Goal: Transaction & Acquisition: Subscribe to service/newsletter

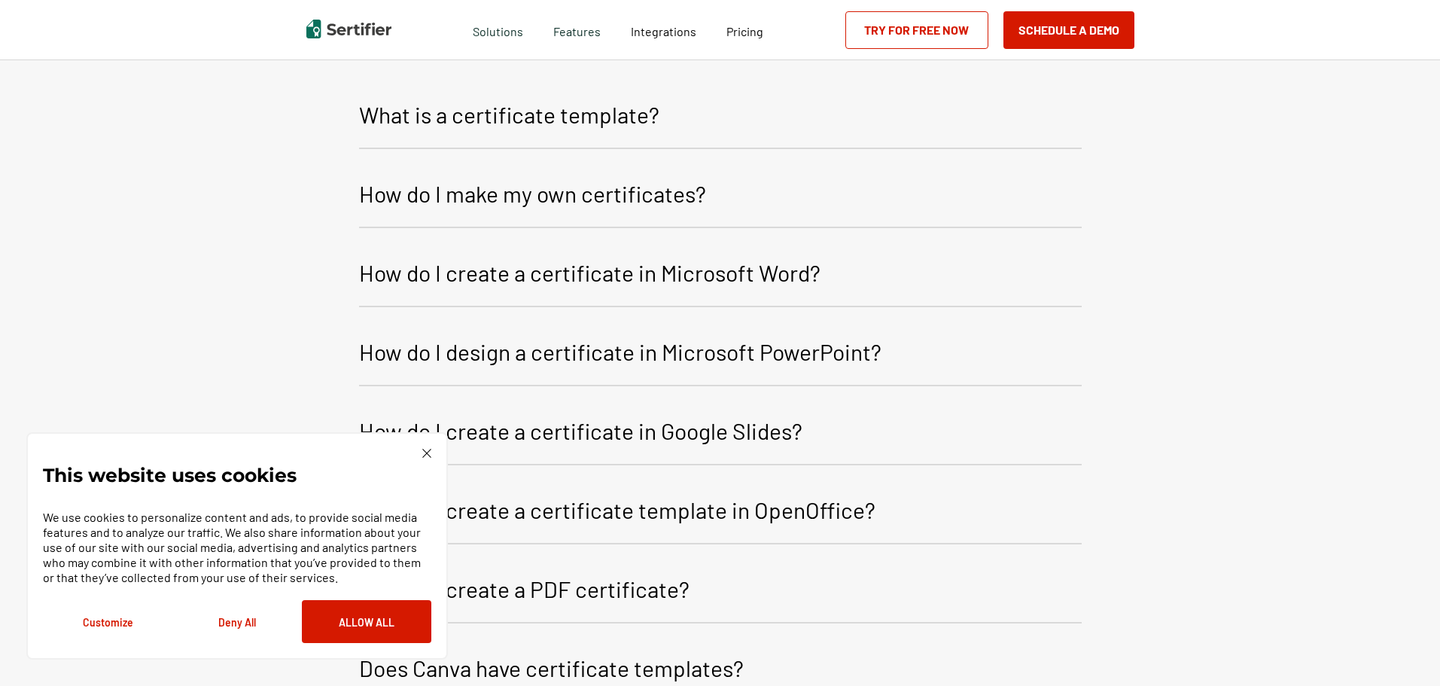
scroll to position [1811, 0]
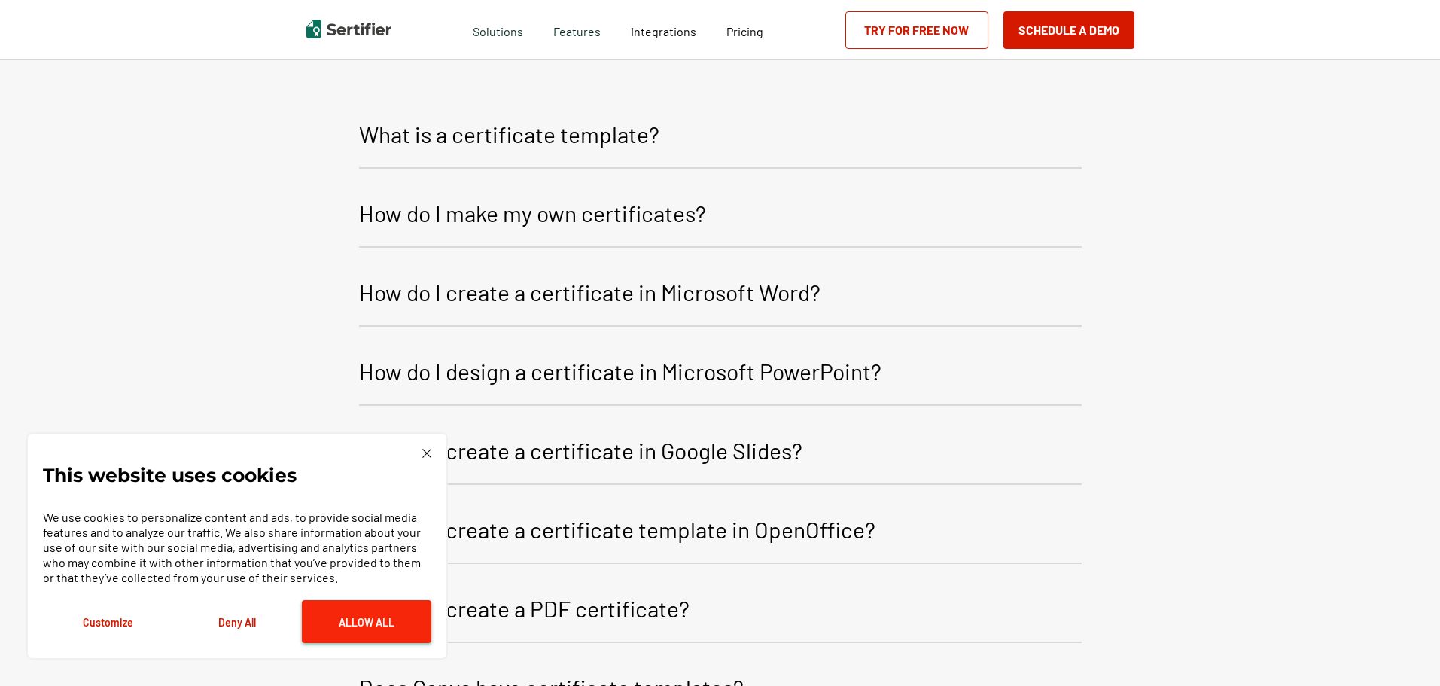
click at [374, 624] on button "Allow All" at bounding box center [367, 621] width 130 height 43
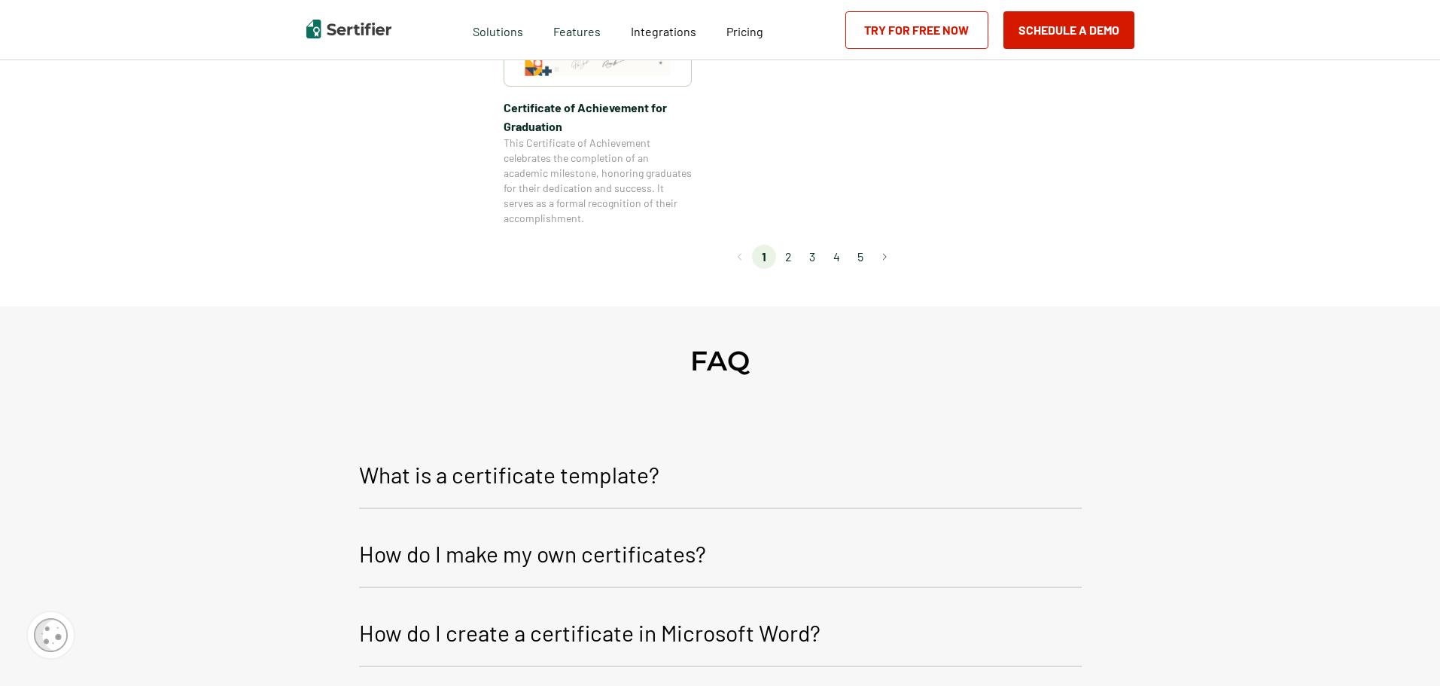
scroll to position [1359, 0]
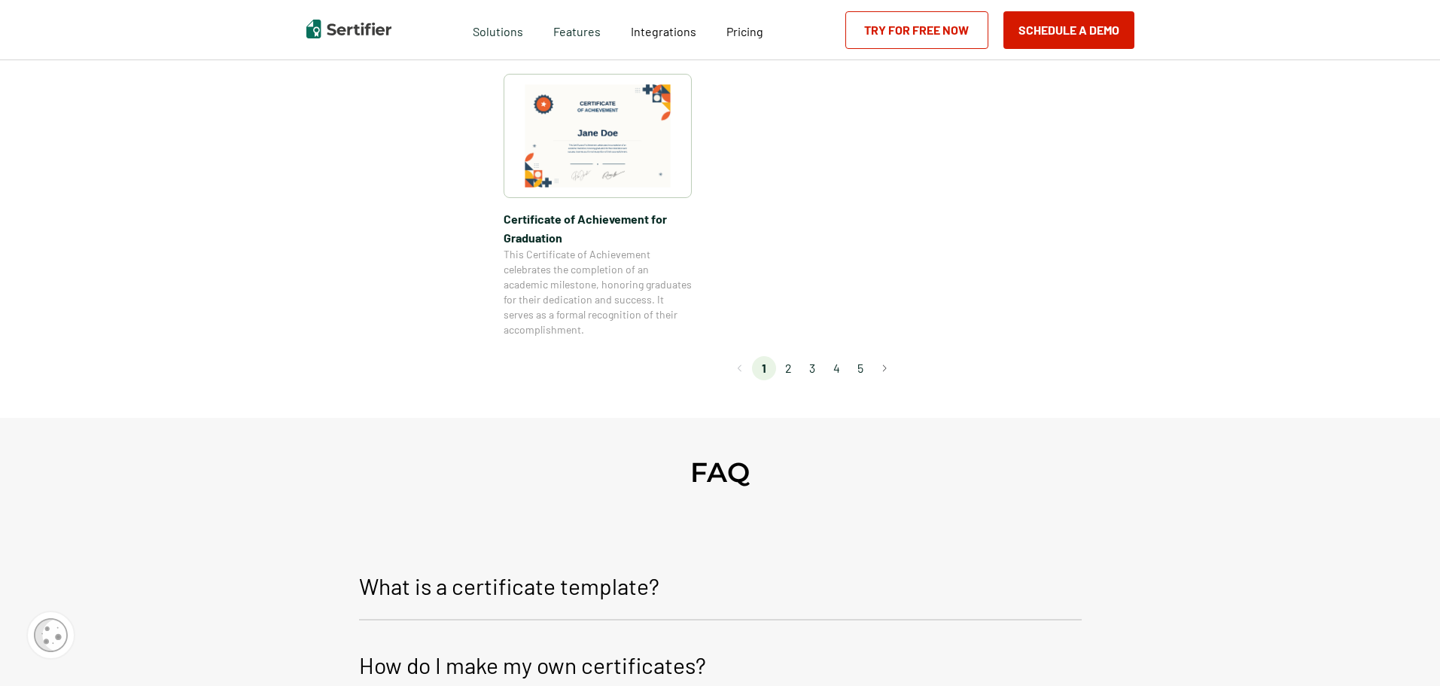
click at [912, 26] on link "Try for Free Now" at bounding box center [917, 30] width 143 height 38
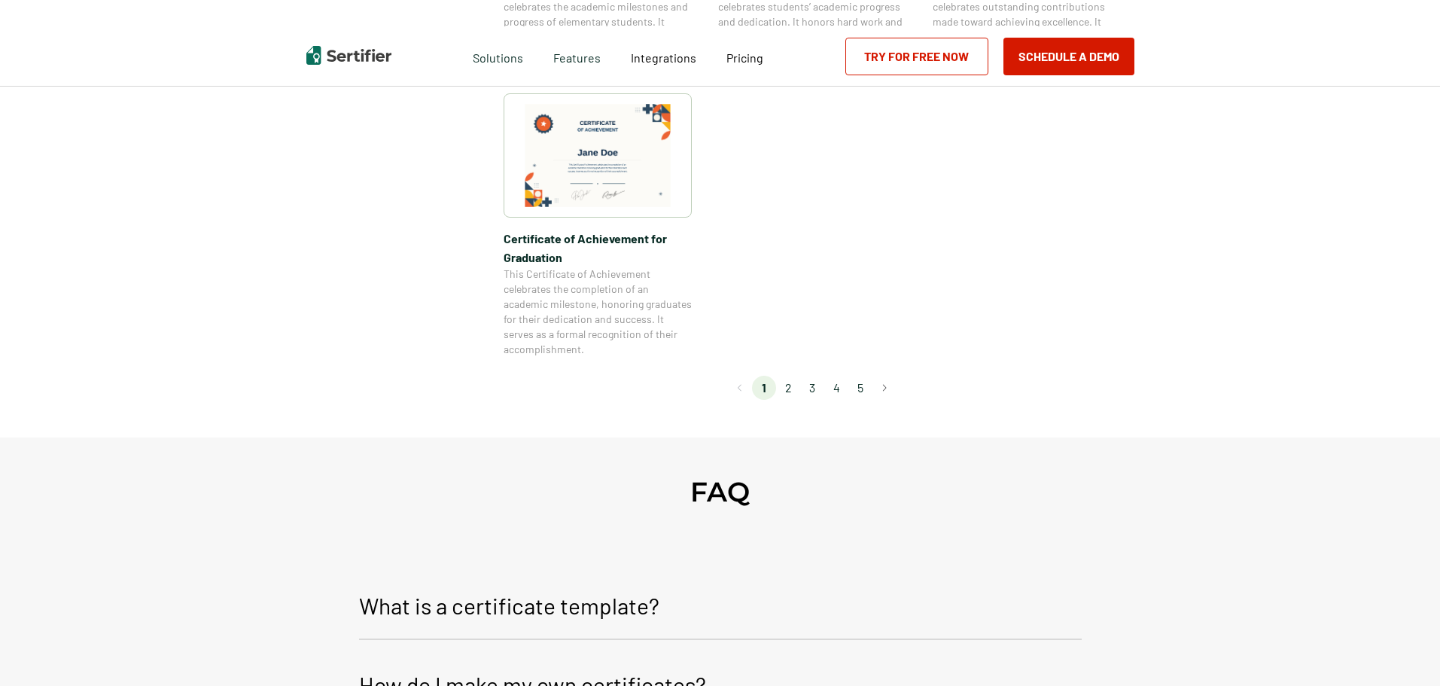
scroll to position [1359, 0]
